Goal: Navigation & Orientation: Find specific page/section

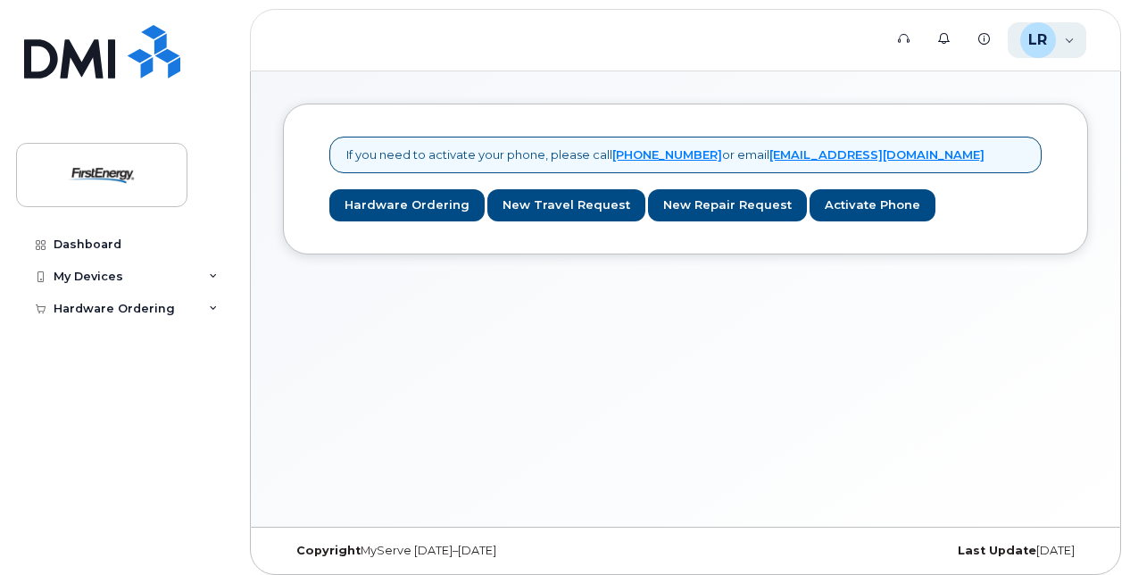
click at [1065, 37] on div "[PERSON_NAME] [PERSON_NAME] Employee" at bounding box center [1046, 40] width 79 height 36
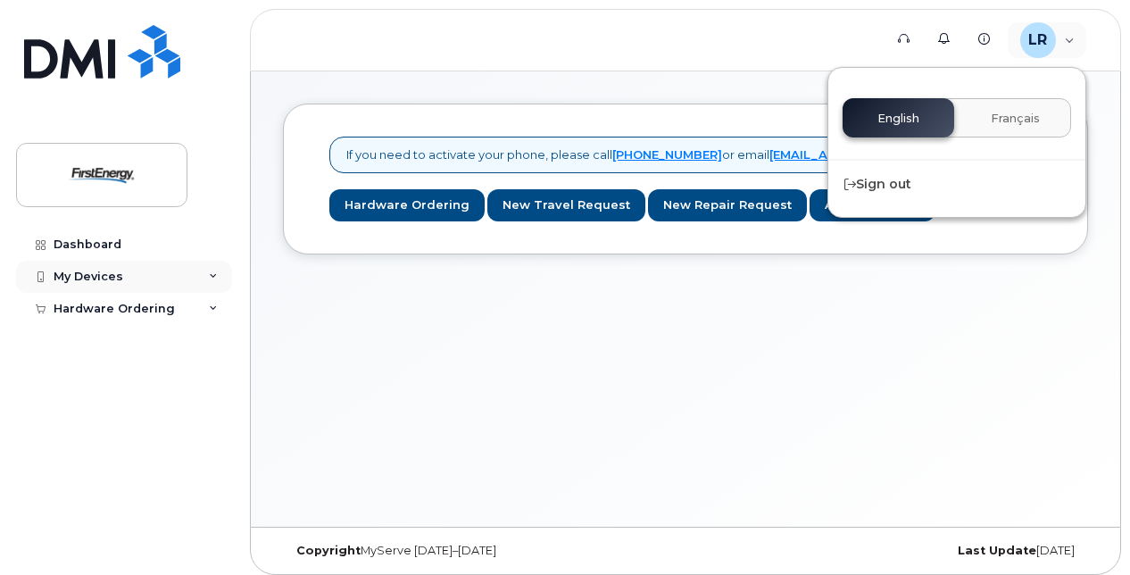
click at [131, 278] on div "My Devices" at bounding box center [124, 277] width 216 height 32
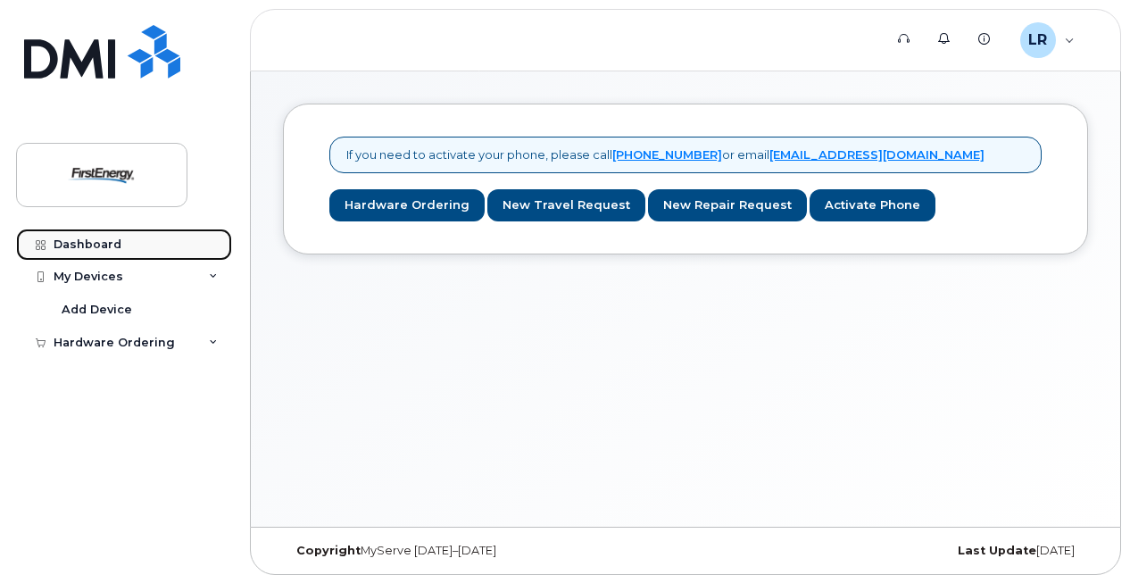
click at [123, 248] on link "Dashboard" at bounding box center [124, 244] width 216 height 32
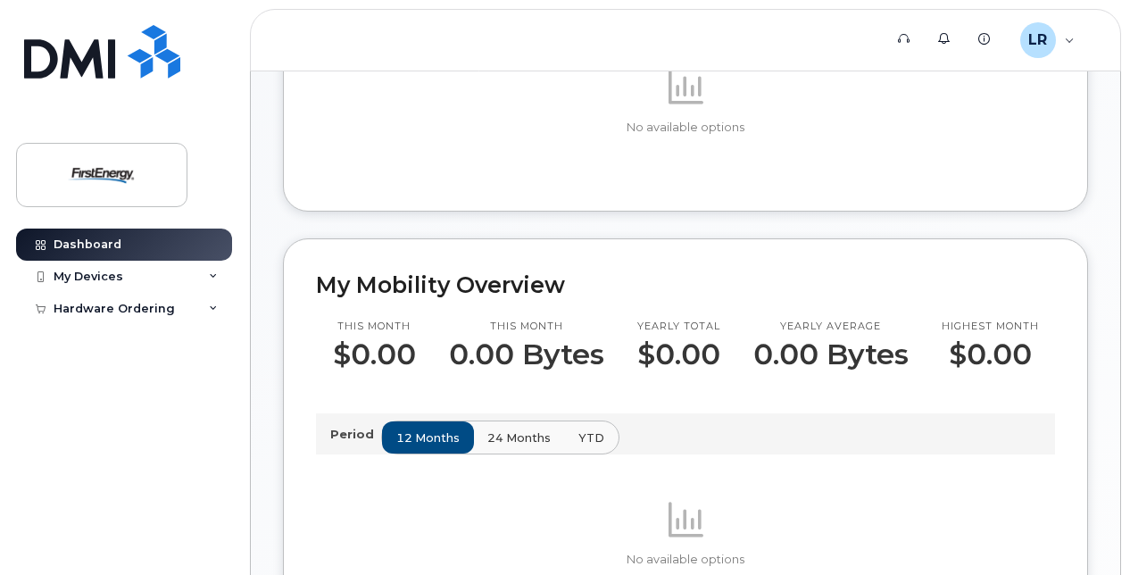
scroll to position [291, 0]
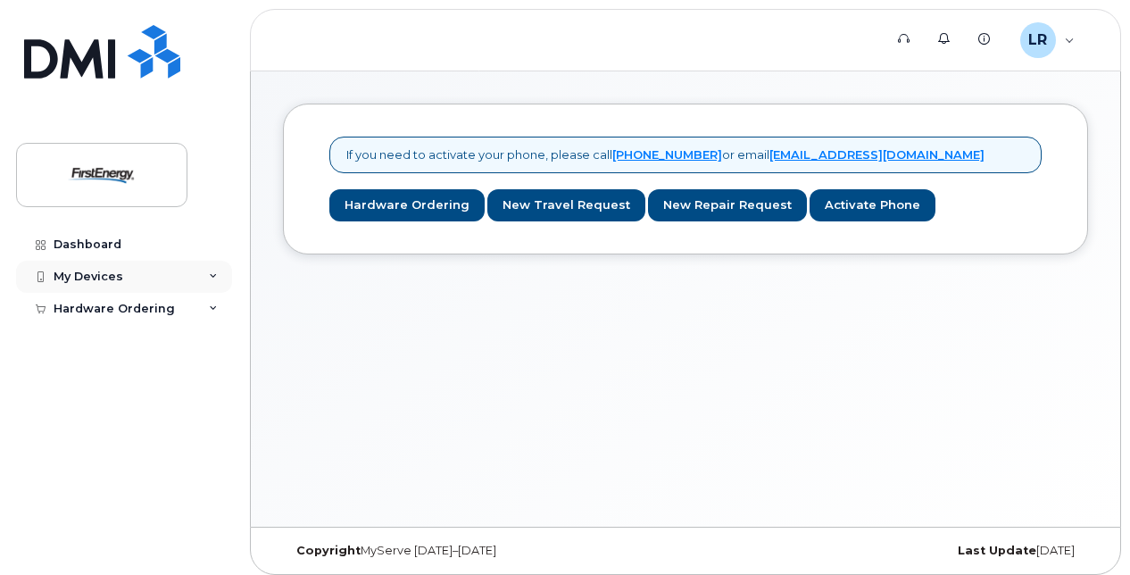
click at [126, 269] on div "My Devices" at bounding box center [124, 277] width 216 height 32
click at [1064, 34] on div "[PERSON_NAME] [PERSON_NAME] Employee" at bounding box center [1046, 40] width 79 height 36
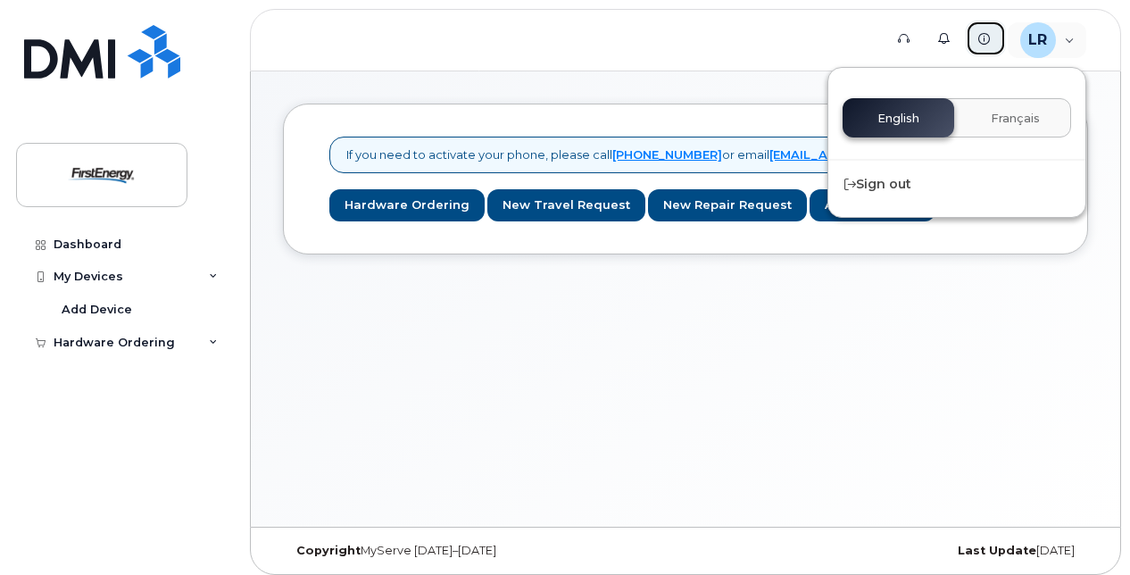
click at [992, 31] on link "Knowledge Base" at bounding box center [985, 39] width 40 height 36
